Goal: Information Seeking & Learning: Find specific fact

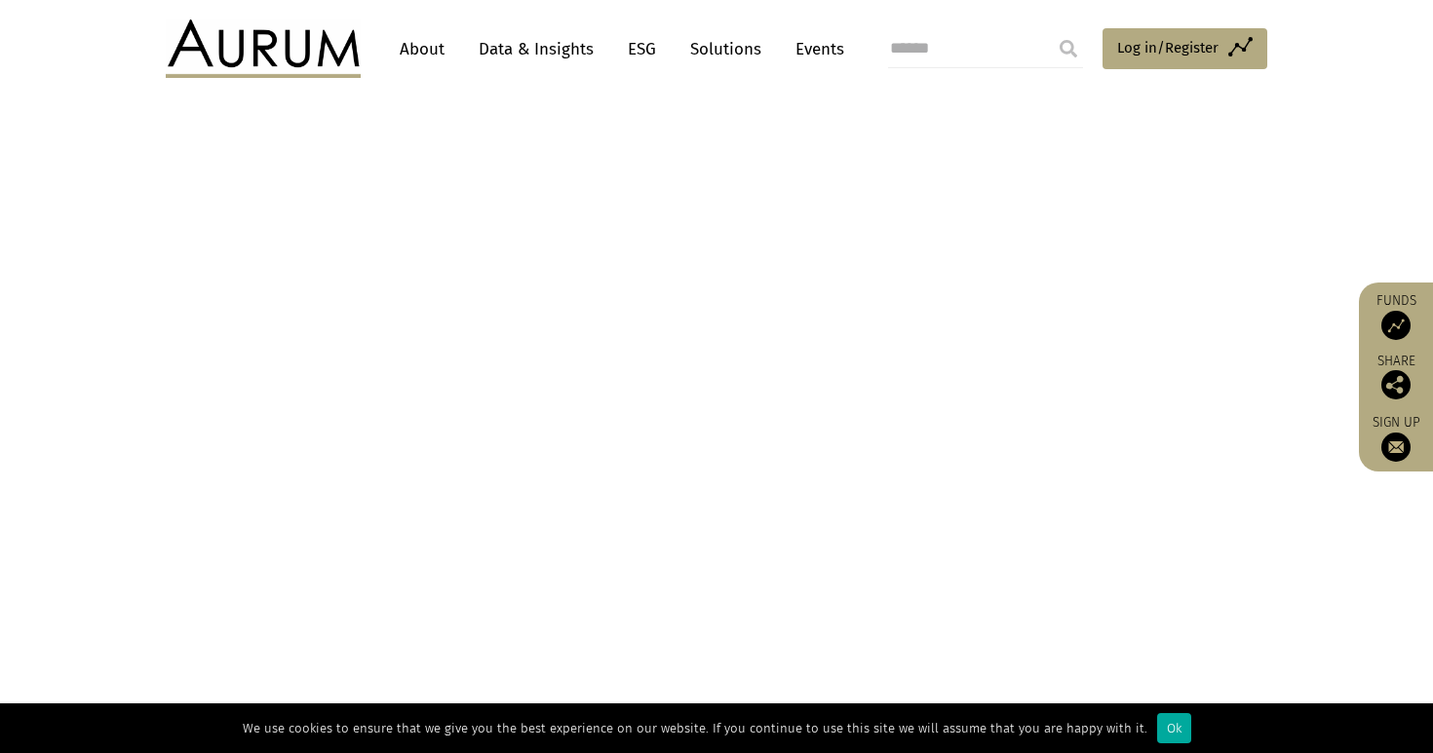
scroll to position [1987, 0]
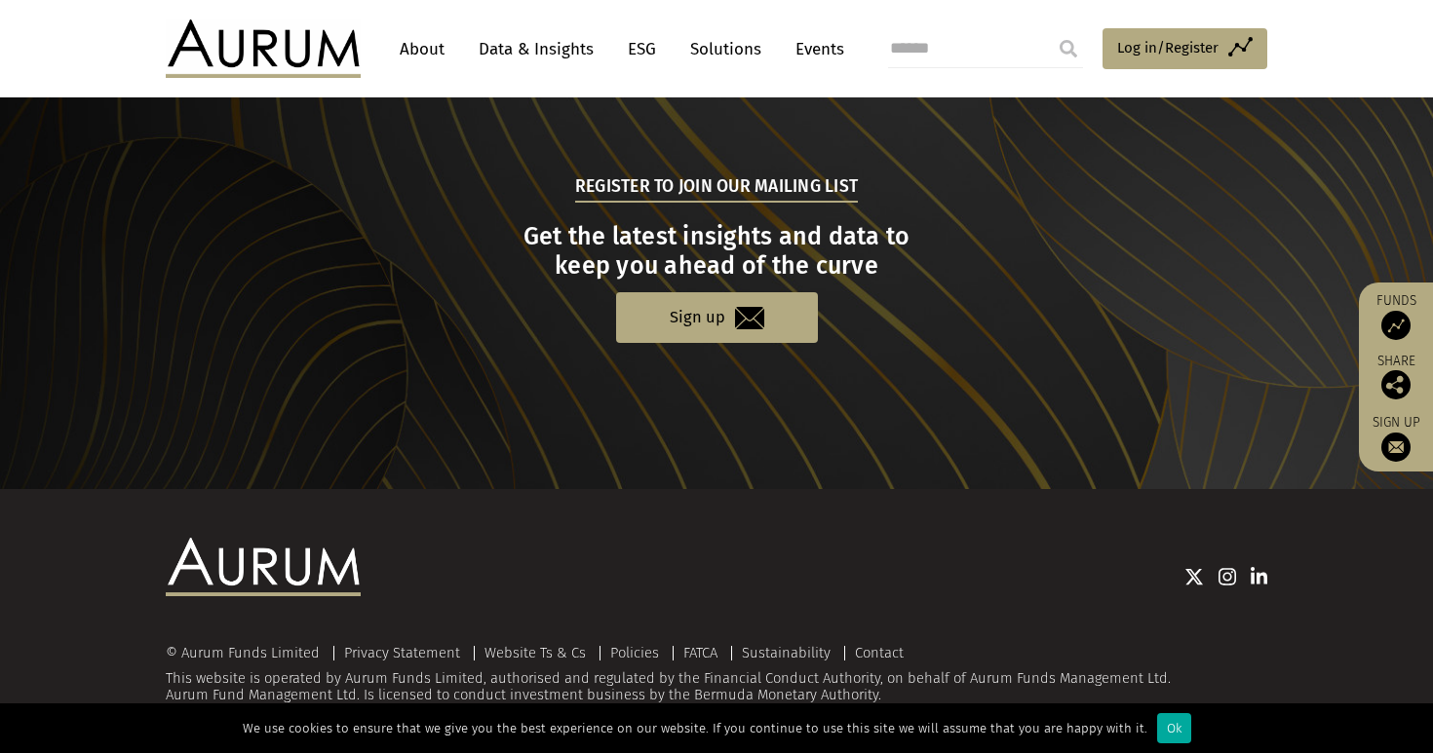
click at [1253, 567] on link at bounding box center [1260, 576] width 18 height 19
click at [522, 38] on link "Data & Insights" at bounding box center [536, 49] width 135 height 36
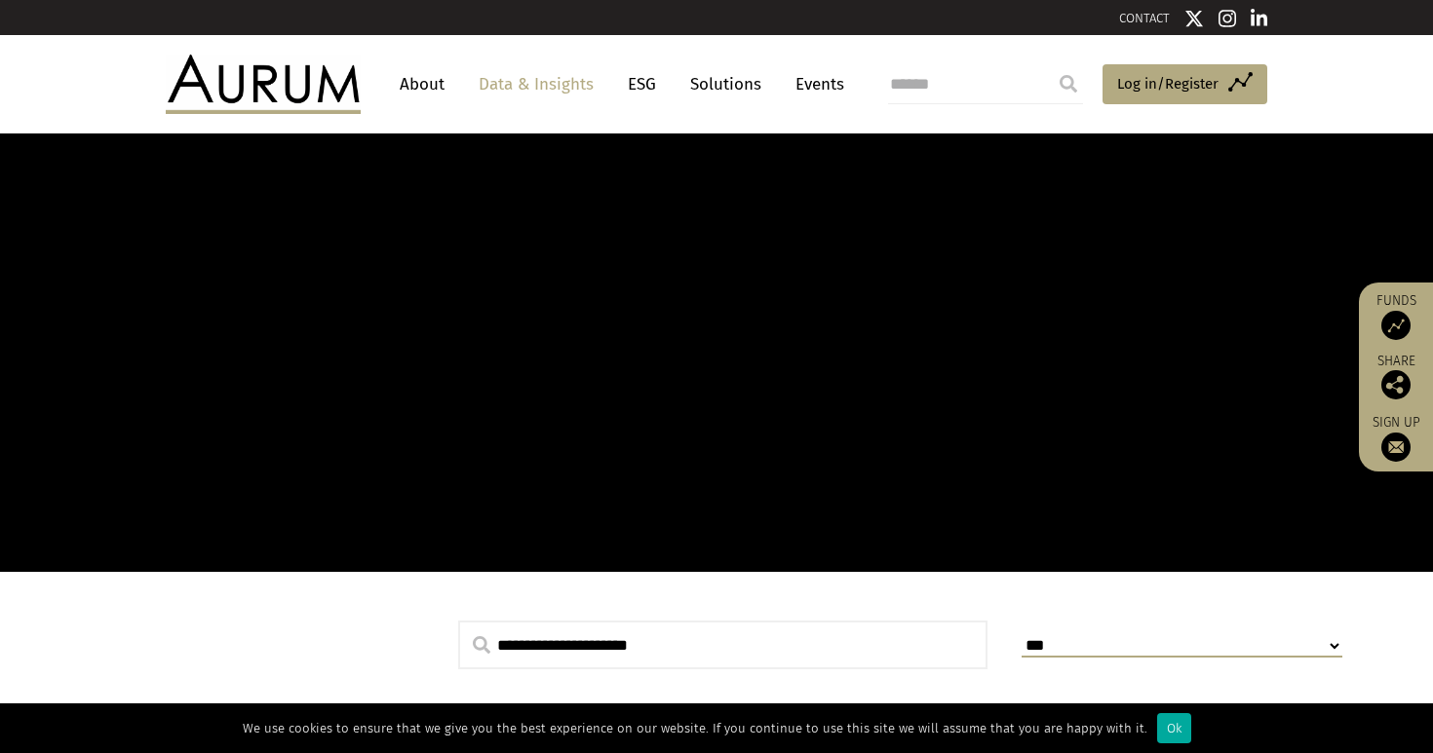
click at [430, 73] on link "About" at bounding box center [422, 84] width 64 height 36
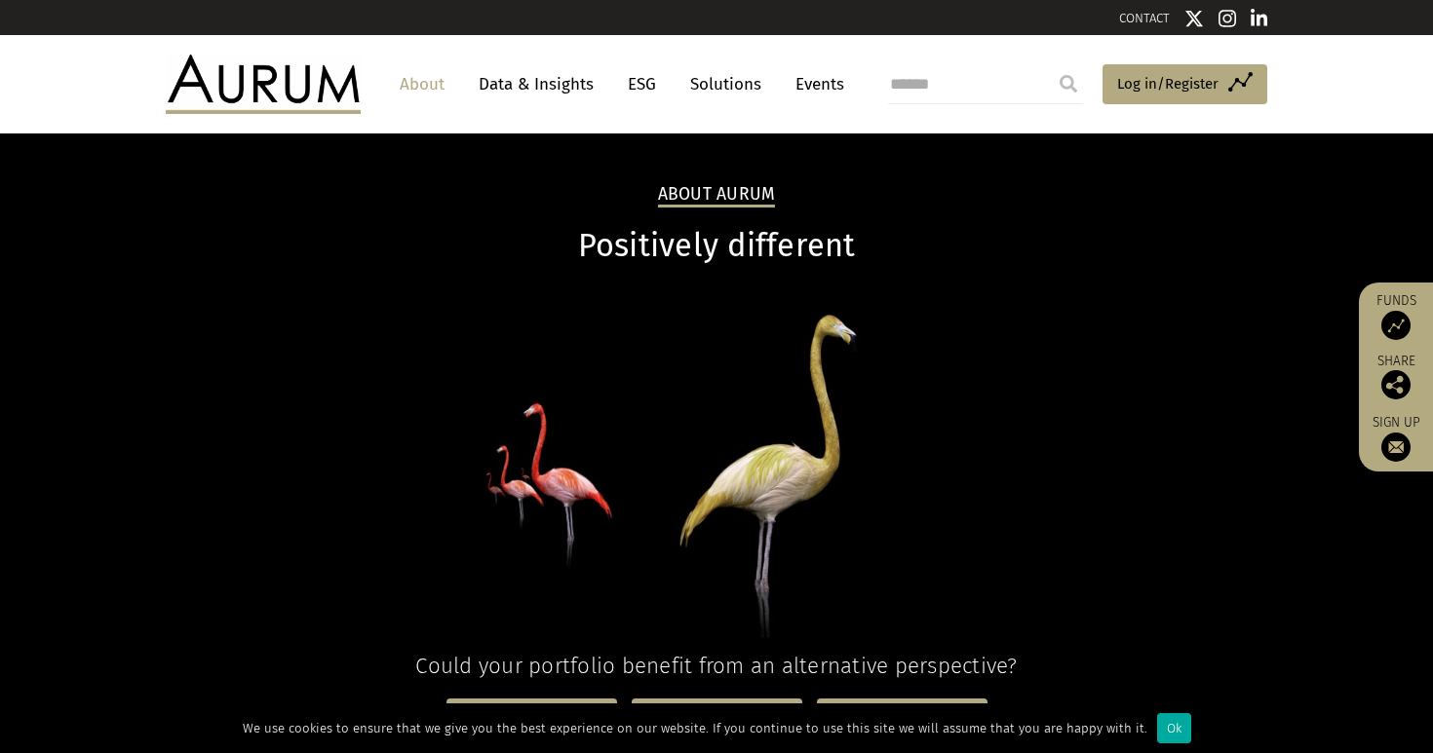
click at [945, 96] on input "search" at bounding box center [985, 84] width 195 height 39
type input "*****"
click at [1049, 64] on input "submit" at bounding box center [1068, 83] width 39 height 39
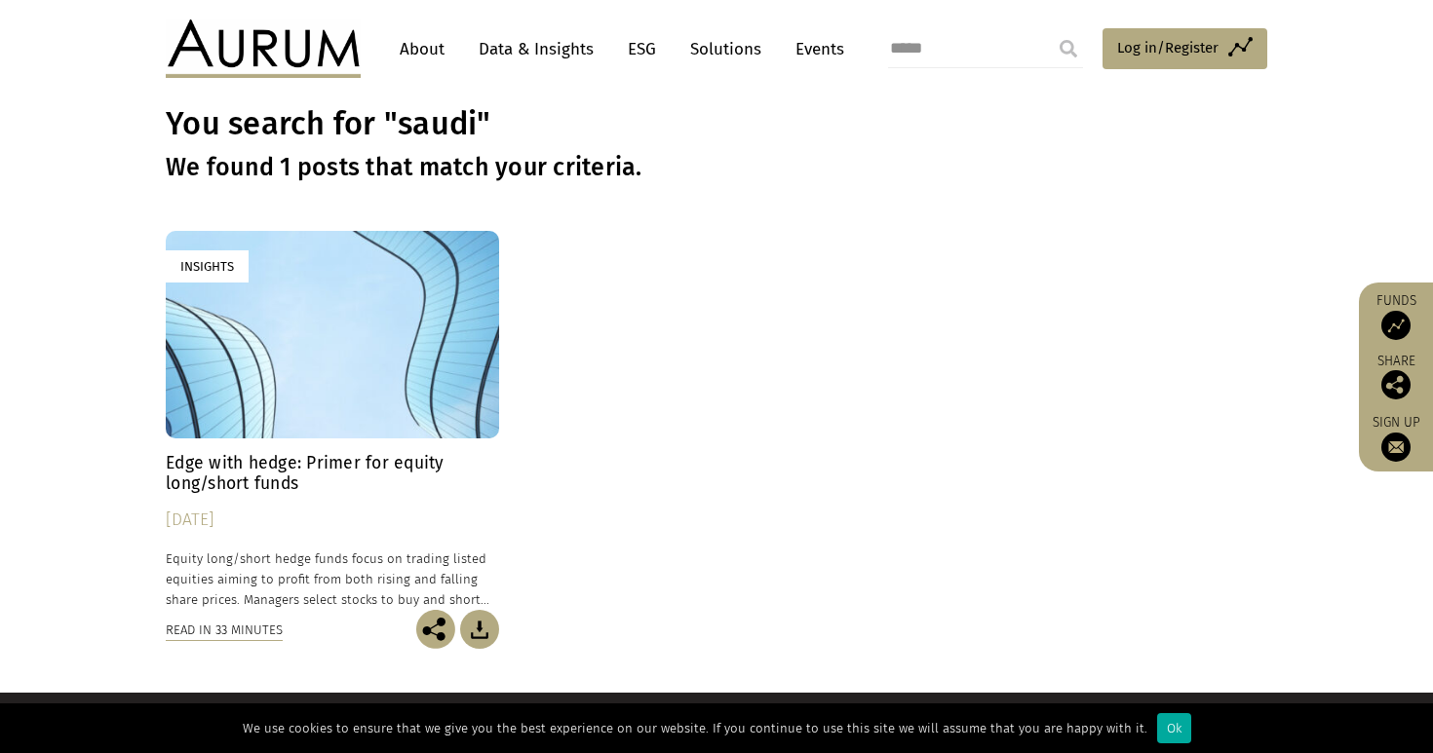
scroll to position [82, 0]
